Goal: Task Accomplishment & Management: Complete application form

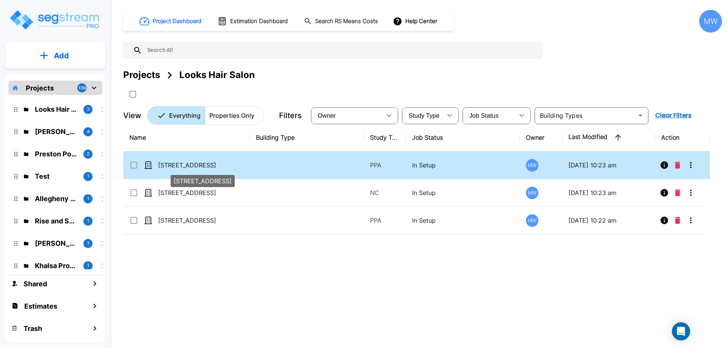
click at [217, 168] on p "[STREET_ADDRESS]" at bounding box center [196, 165] width 76 height 9
checkbox input "true"
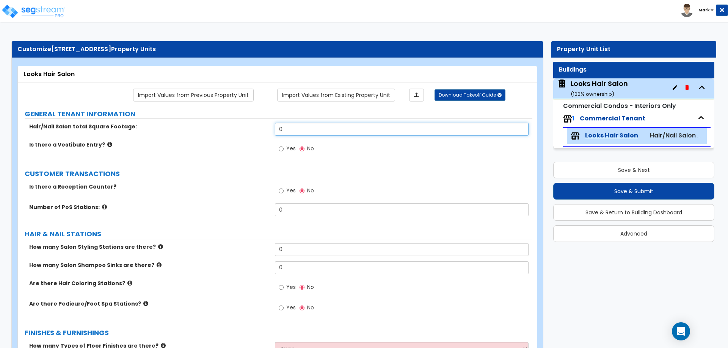
click at [292, 126] on input "0" at bounding box center [401, 129] width 253 height 13
type input "1,680"
click at [231, 153] on div "Is there a Vestibule Entry? Yes No" at bounding box center [275, 151] width 515 height 20
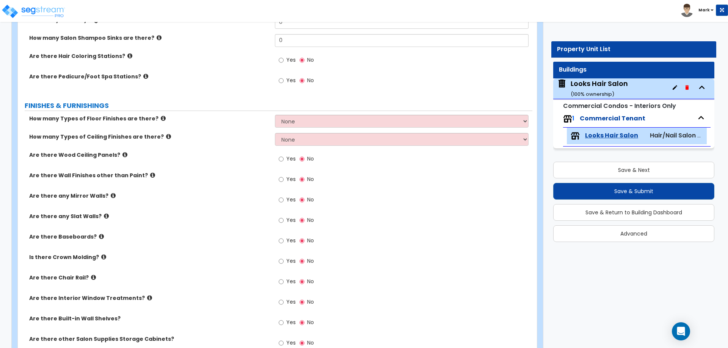
scroll to position [265, 0]
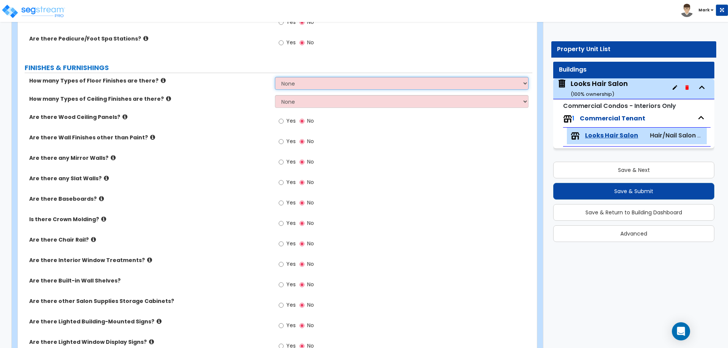
click at [303, 80] on select "None 1 2 3 4" at bounding box center [401, 83] width 253 height 13
select select "1"
click at [275, 77] on select "None 1 2 3 4" at bounding box center [401, 83] width 253 height 13
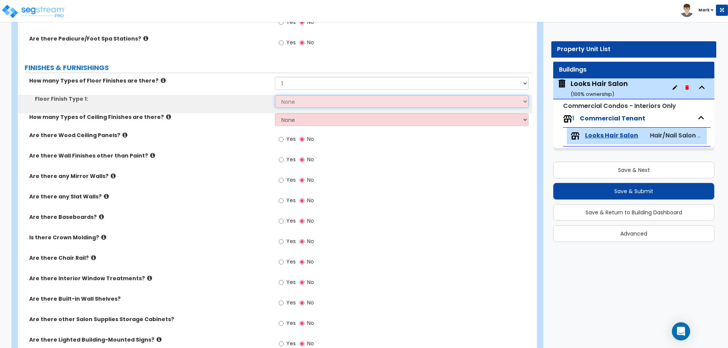
click at [293, 102] on select "None Tile Flooring Hardwood Flooring Resilient Laminate Flooring VCT Flooring S…" at bounding box center [401, 101] width 253 height 13
select select "2"
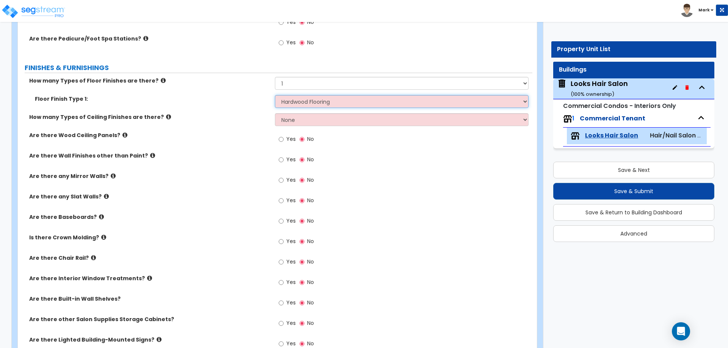
click at [275, 95] on select "None Tile Flooring Hardwood Flooring Resilient Laminate Flooring VCT Flooring S…" at bounding box center [401, 101] width 253 height 13
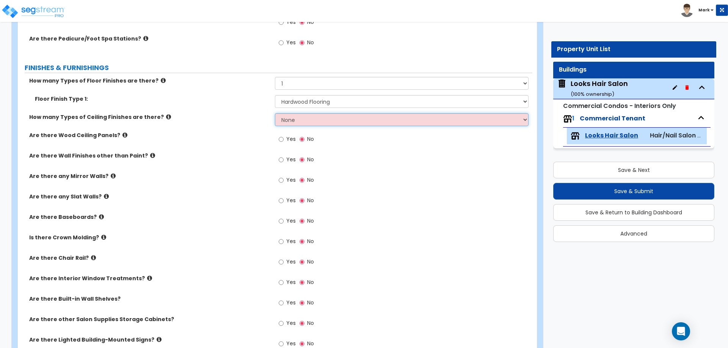
click at [302, 119] on select "None 1 2 3" at bounding box center [401, 119] width 253 height 13
select select "1"
click at [275, 113] on select "None 1 2 3" at bounding box center [401, 119] width 253 height 13
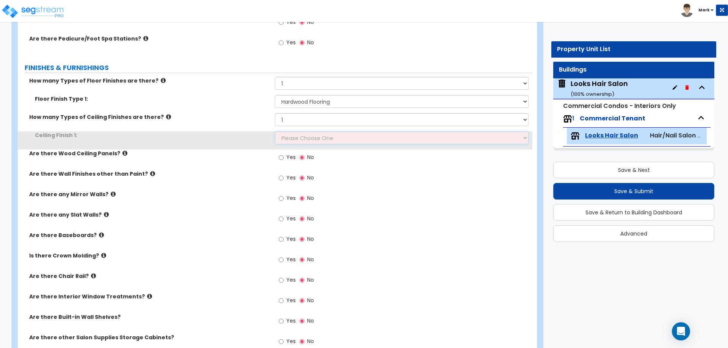
click at [300, 143] on select "Please Choose One Drop Ceiling Open Ceiling Drywall Ceiling" at bounding box center [401, 138] width 253 height 13
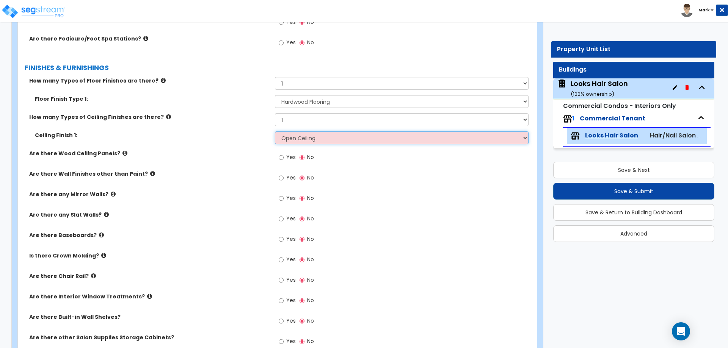
click at [275, 132] on select "Please Choose One Drop Ceiling Open Ceiling Drywall Ceiling" at bounding box center [401, 138] width 253 height 13
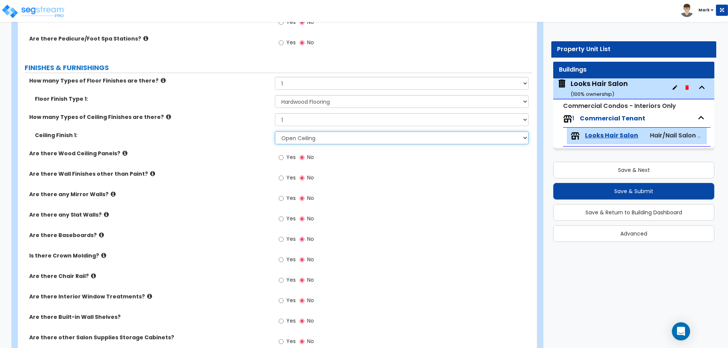
click at [301, 137] on select "Please Choose One Drop Ceiling Open Ceiling Drywall Ceiling" at bounding box center [401, 138] width 253 height 13
select select "0"
click at [275, 132] on select "Please Choose One Drop Ceiling Open Ceiling Drywall Ceiling" at bounding box center [401, 138] width 253 height 13
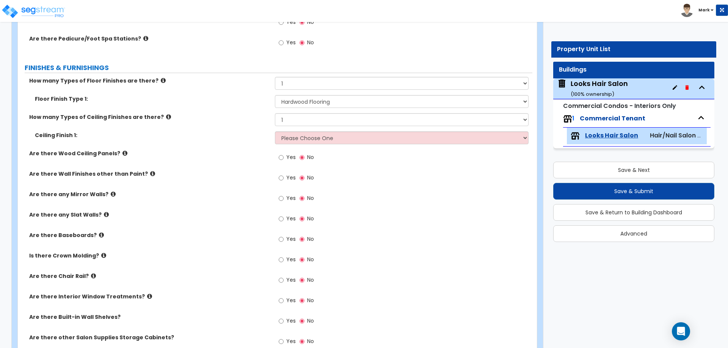
click at [220, 158] on div "Are there Wood Ceiling Panels? Yes No" at bounding box center [275, 160] width 515 height 20
click at [284, 159] on label "Yes" at bounding box center [287, 158] width 17 height 13
click at [284, 159] on input "Yes" at bounding box center [281, 158] width 5 height 8
radio input "true"
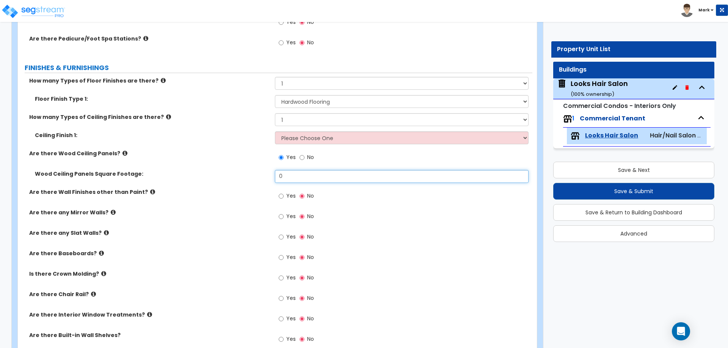
click at [294, 177] on input "0" at bounding box center [401, 176] width 253 height 13
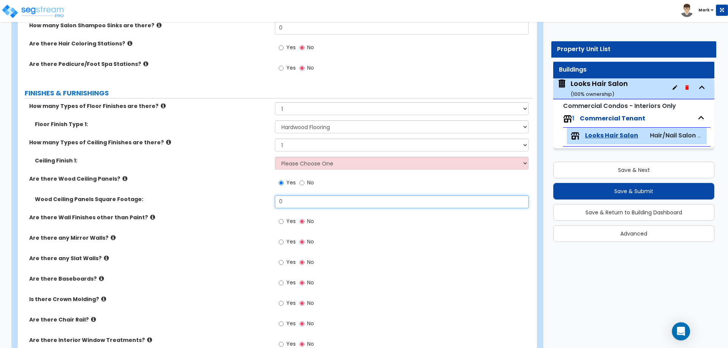
scroll to position [228, 0]
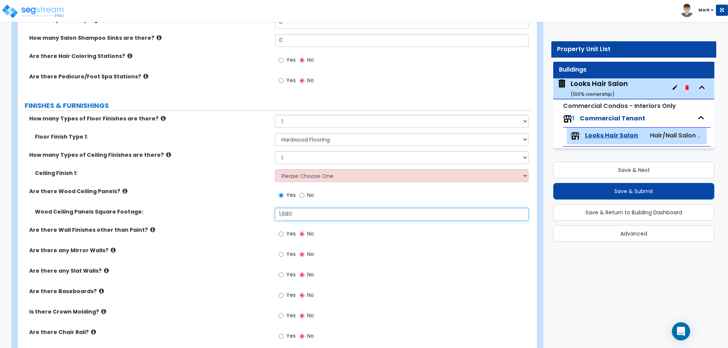
type input "1,680"
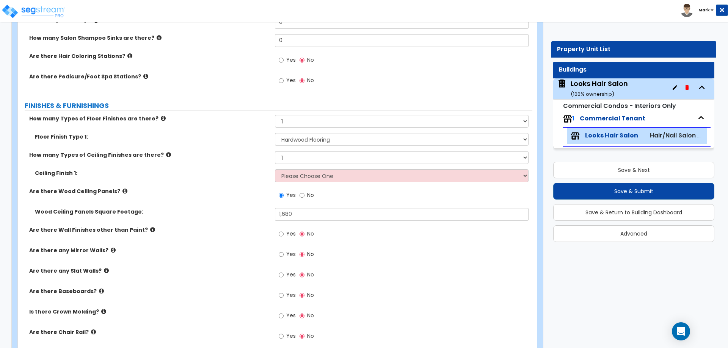
click at [218, 170] on label "Ceiling Finish 1:" at bounding box center [152, 174] width 234 height 8
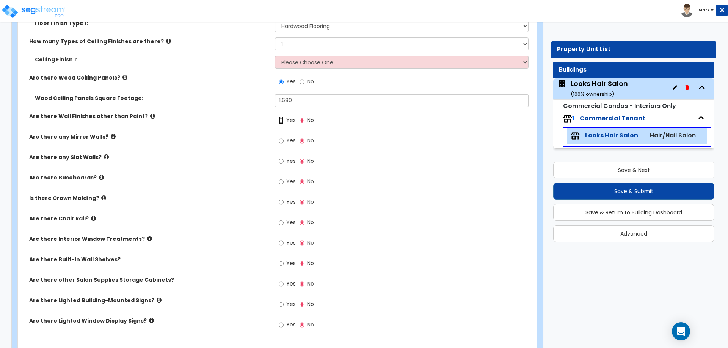
click at [279, 121] on input "Yes" at bounding box center [281, 120] width 5 height 8
radio input "true"
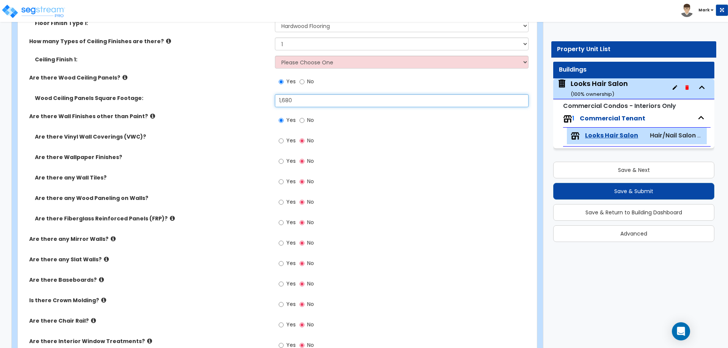
click at [319, 100] on input "1,680" at bounding box center [401, 100] width 253 height 13
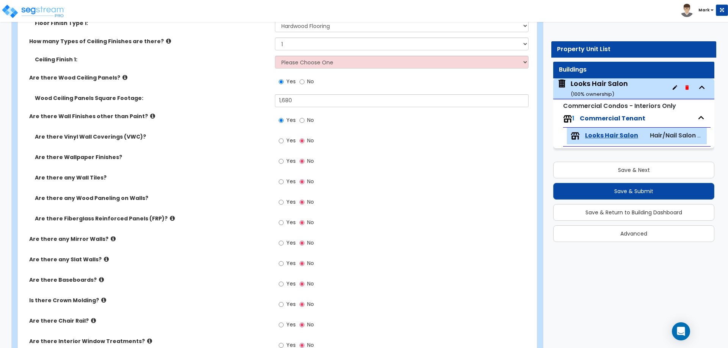
click at [240, 140] on label "Are there Vinyl Wall Coverings (VWC)?" at bounding box center [152, 137] width 234 height 8
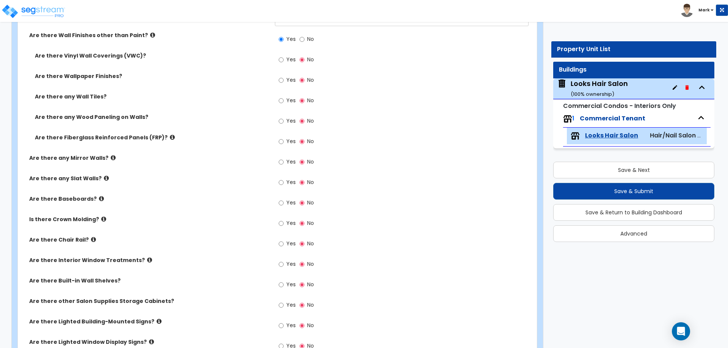
scroll to position [417, 0]
